Goal: Check status: Check status

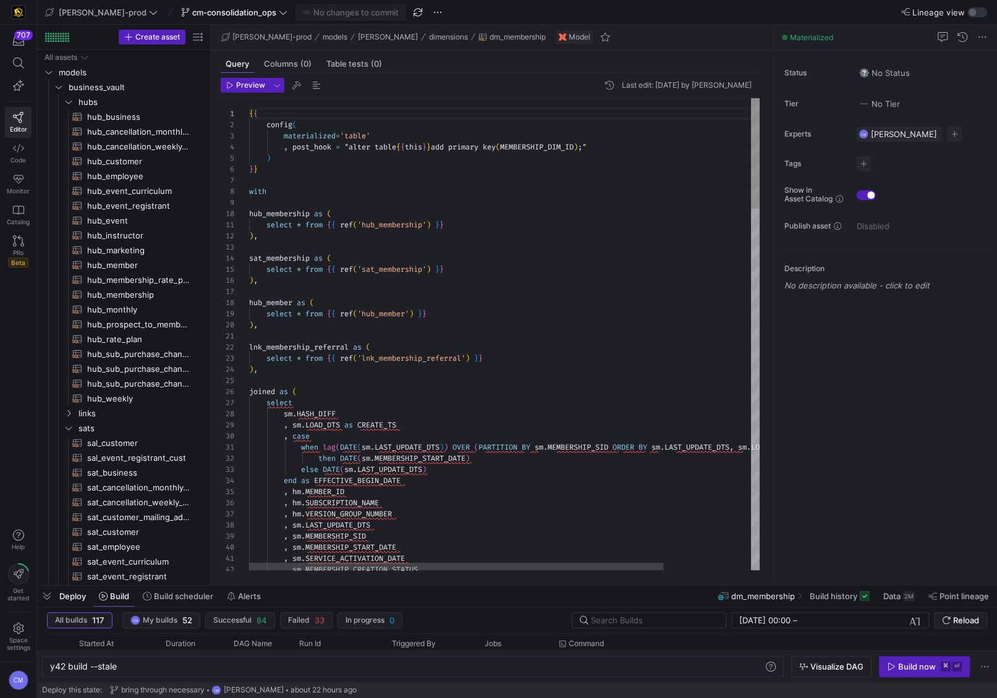
scroll to position [0, 67]
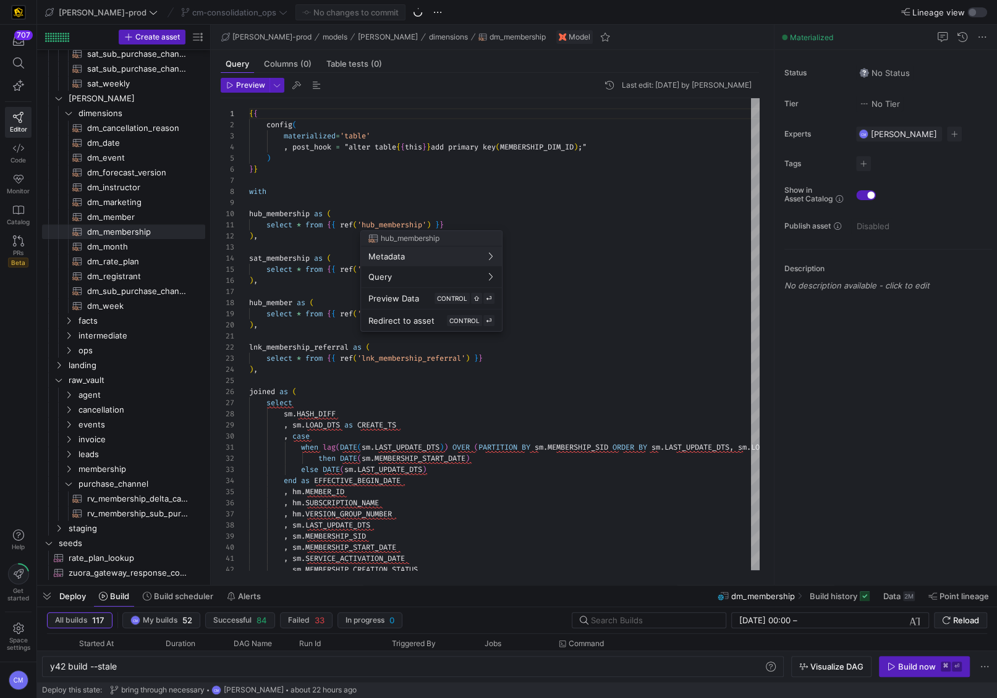
click at [362, 208] on div at bounding box center [498, 349] width 997 height 698
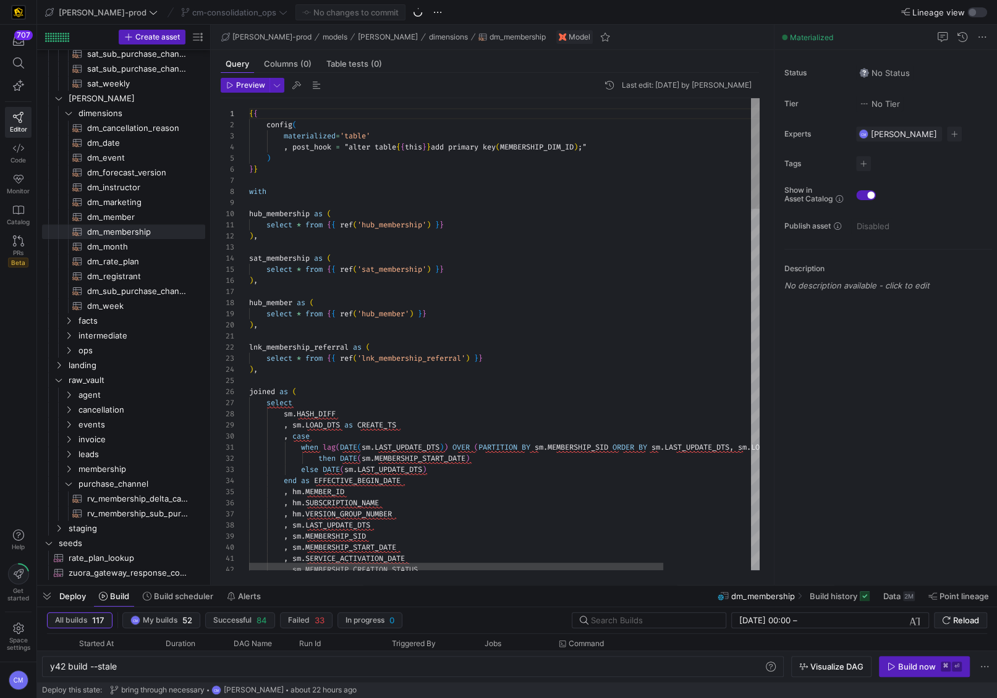
click at [223, 17] on span "cm-consolidation_ops" at bounding box center [234, 12] width 84 height 10
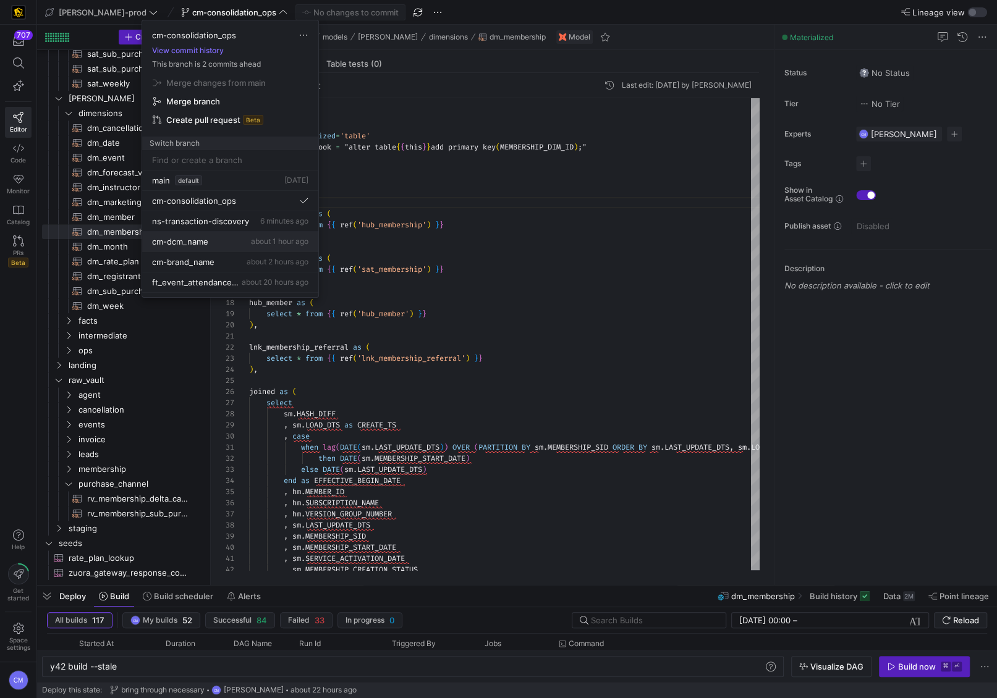
click at [210, 245] on div "cm-dcm_name about 1 hour ago" at bounding box center [230, 242] width 156 height 10
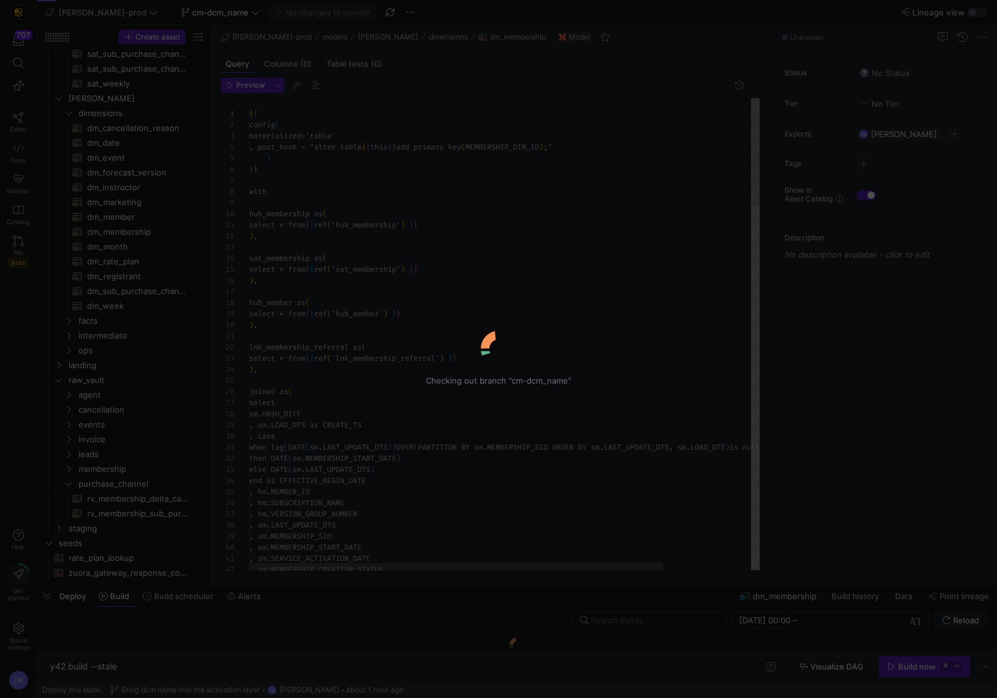
scroll to position [111, 0]
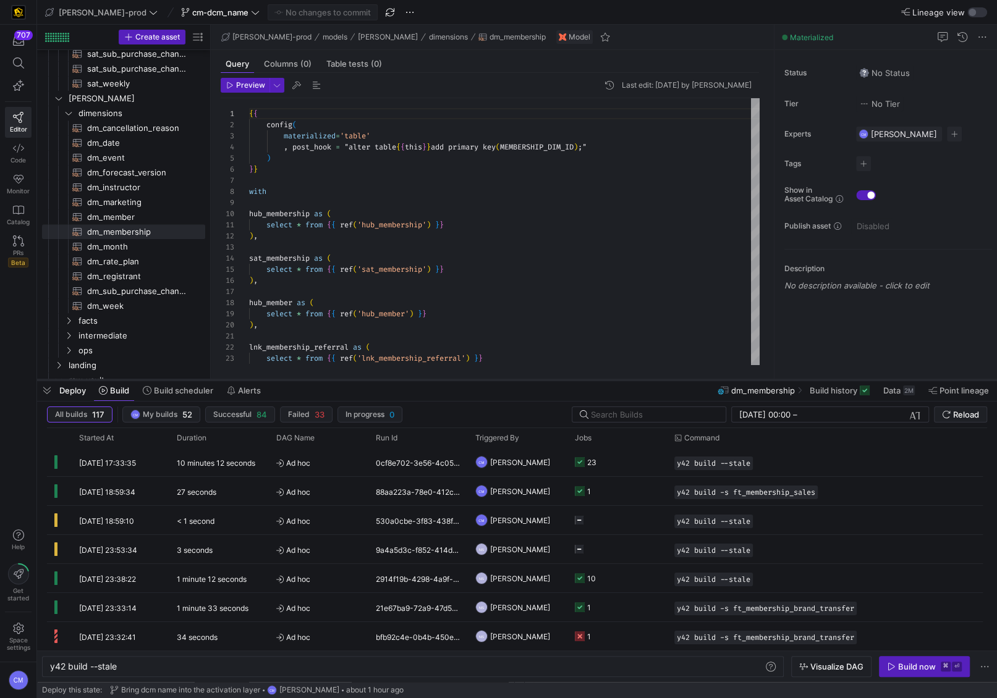
drag, startPoint x: 509, startPoint y: 583, endPoint x: 504, endPoint y: 377, distance: 206.5
click at [504, 378] on div at bounding box center [517, 380] width 960 height 5
click at [192, 14] on span "cm-dcm_name" at bounding box center [220, 12] width 56 height 10
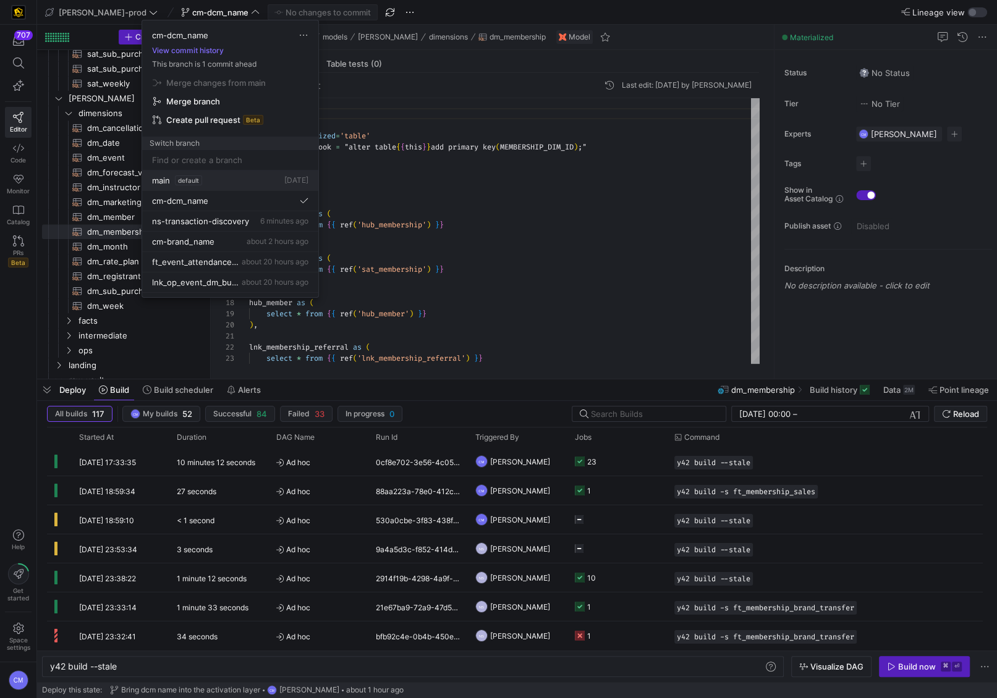
click at [231, 174] on button "main default [DATE]" at bounding box center [230, 181] width 176 height 20
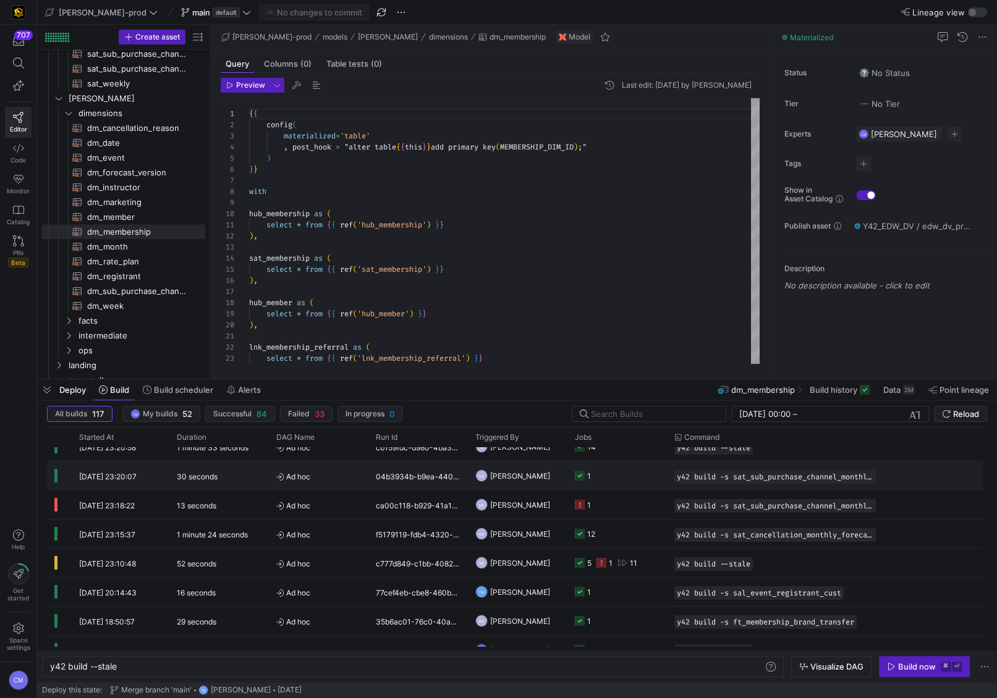
scroll to position [253, 0]
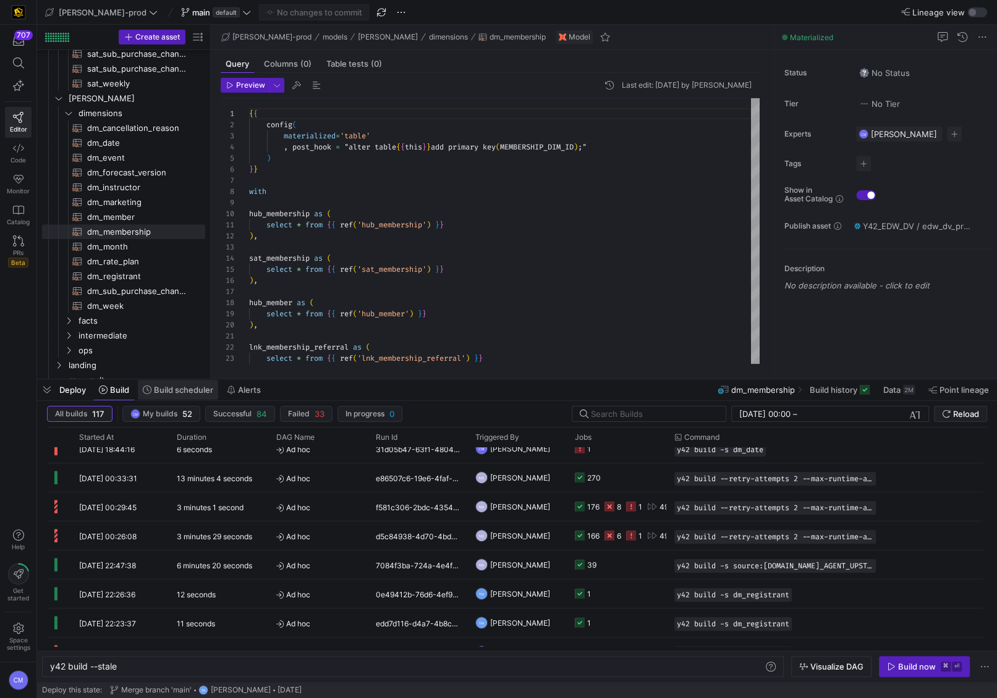
click at [198, 389] on span "Build scheduler" at bounding box center [183, 390] width 59 height 10
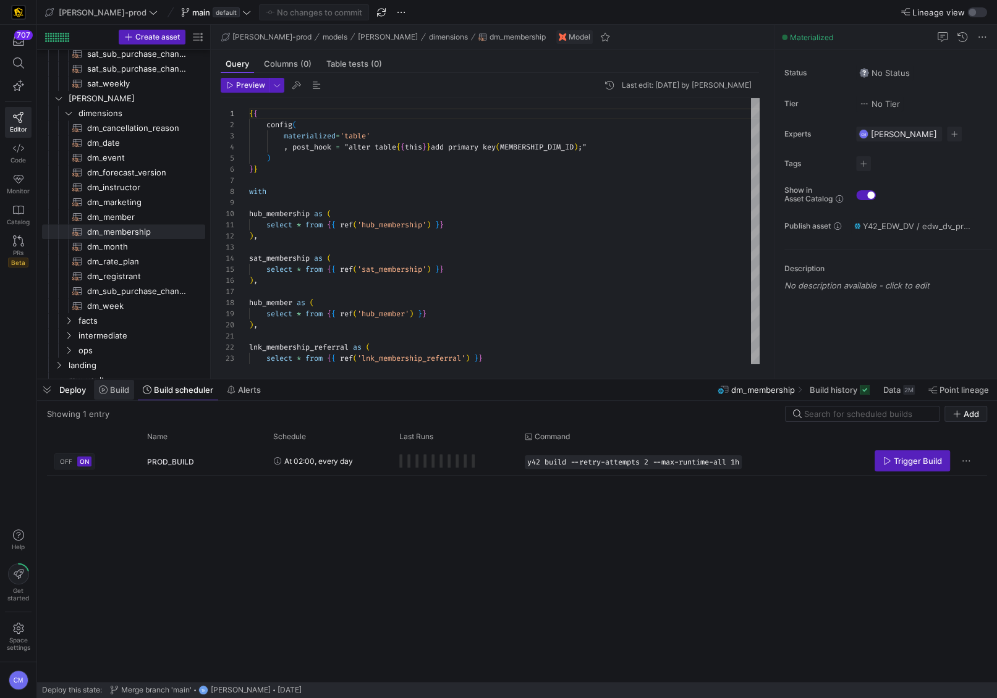
click at [122, 392] on span "Build" at bounding box center [119, 390] width 19 height 10
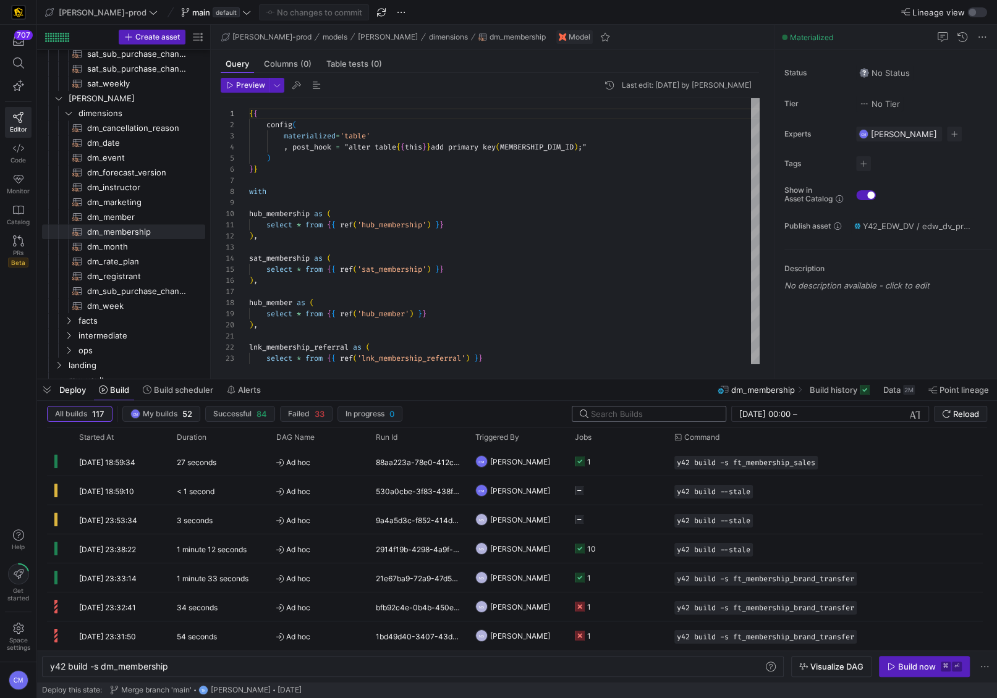
click at [664, 416] on input "text" at bounding box center [653, 414] width 125 height 10
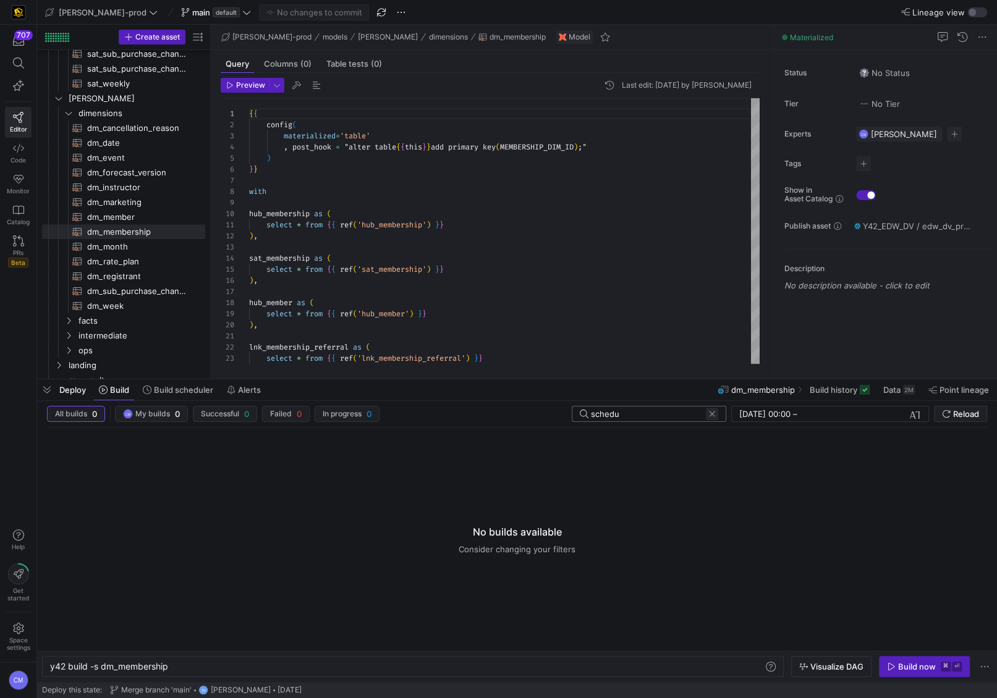
type input "schedu"
click at [711, 410] on span at bounding box center [712, 414] width 12 height 12
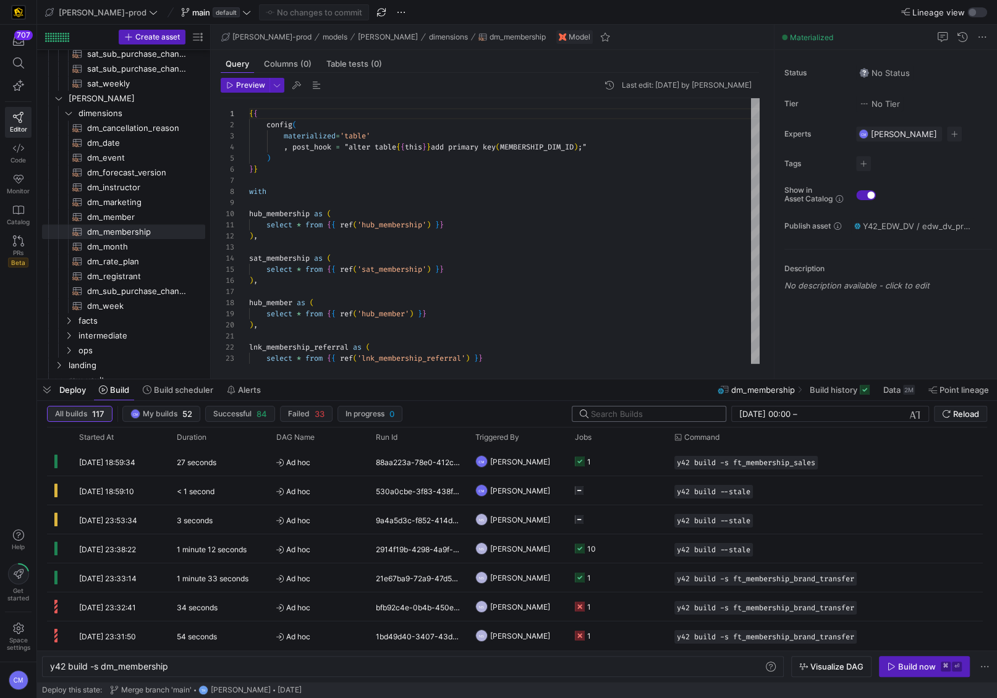
click at [88, 410] on span "All builds 117" at bounding box center [79, 414] width 49 height 10
click at [647, 407] on div at bounding box center [653, 414] width 125 height 15
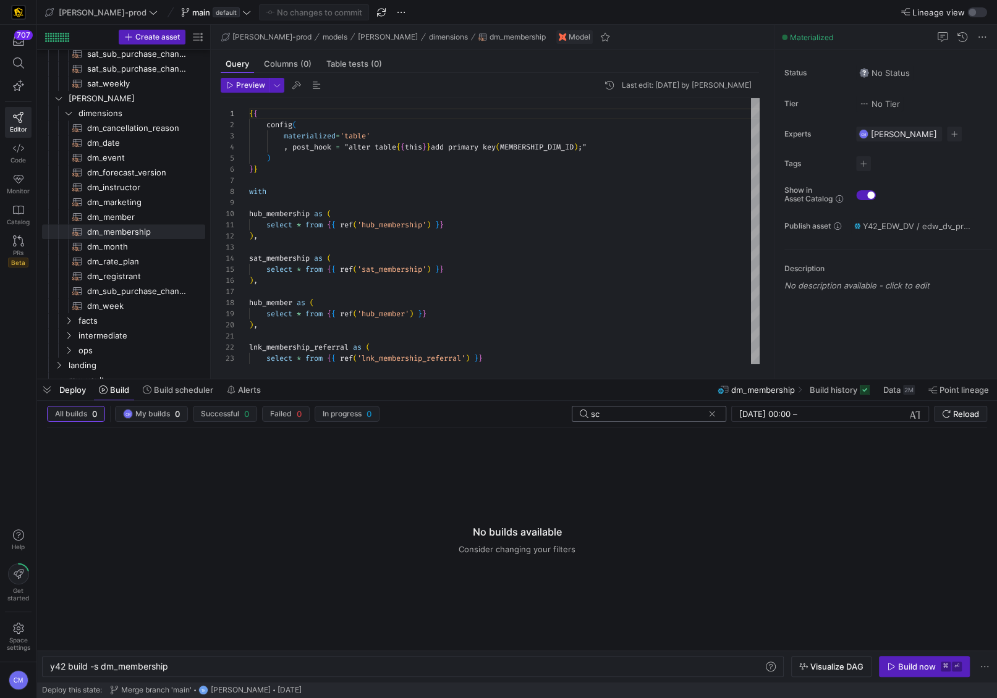
type input "s"
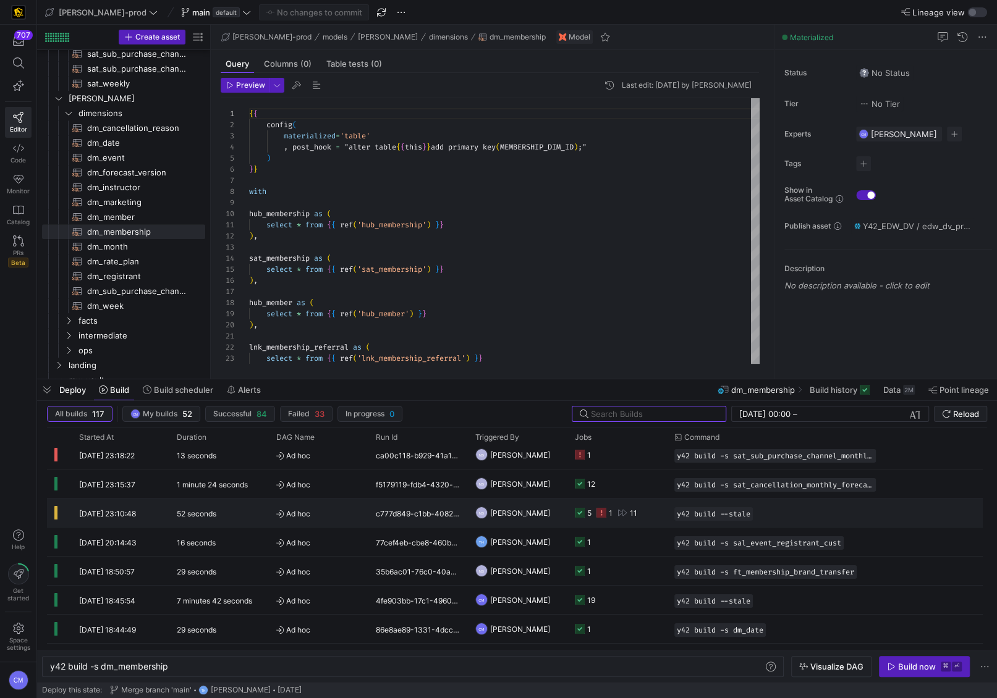
scroll to position [276, 0]
